Goal: Find specific page/section: Find specific page/section

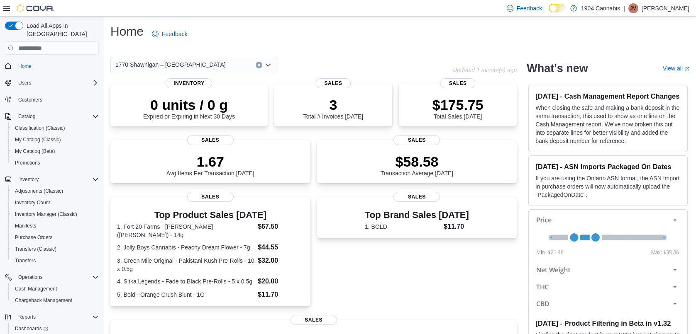
click at [134, 64] on span "1770 Shawnigan – [GEOGRAPHIC_DATA]" at bounding box center [170, 65] width 110 height 10
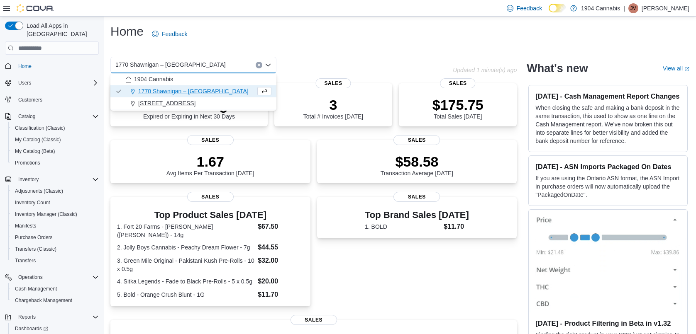
click at [138, 101] on span "720 First Ave" at bounding box center [166, 103] width 57 height 8
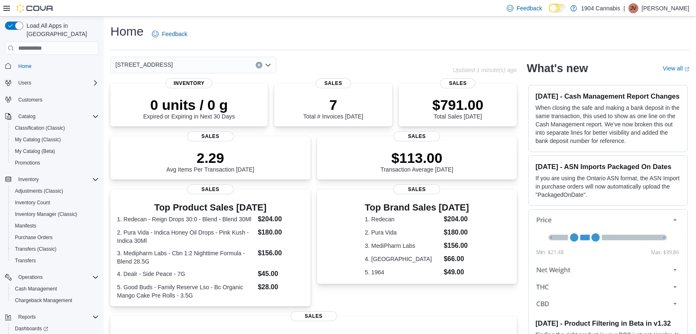
click at [144, 60] on span "720 First Ave" at bounding box center [143, 65] width 57 height 10
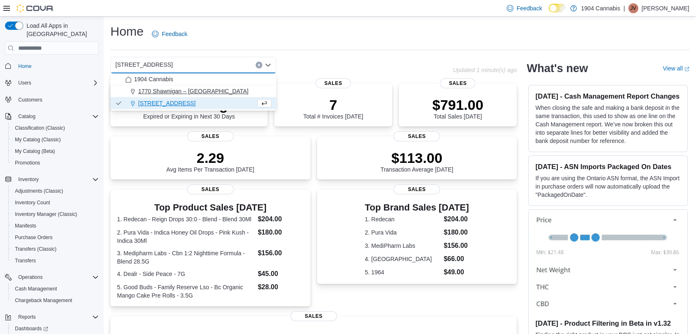
click at [145, 92] on span "1770 Shawnigan – [GEOGRAPHIC_DATA]" at bounding box center [193, 91] width 110 height 8
